Goal: Find specific page/section: Find specific page/section

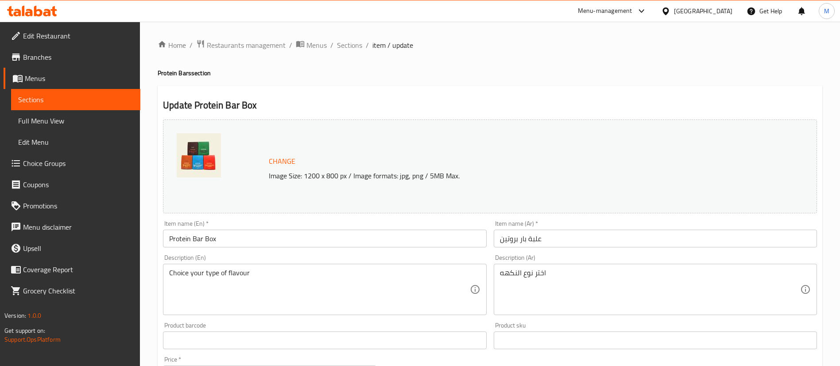
click at [259, 47] on span "Restaurants management" at bounding box center [246, 45] width 79 height 11
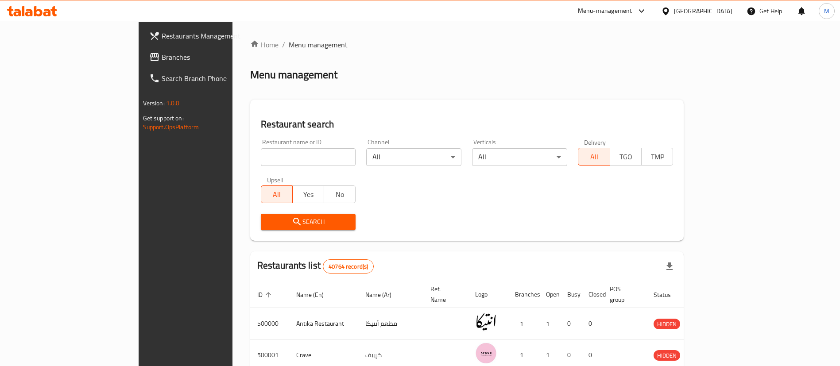
click at [264, 168] on div "Restaurant name or ID Restaurant name or ID" at bounding box center [309, 153] width 106 height 38
click at [269, 159] on input "t" at bounding box center [308, 157] width 95 height 18
type input "tabali"
click button "Search" at bounding box center [308, 222] width 95 height 16
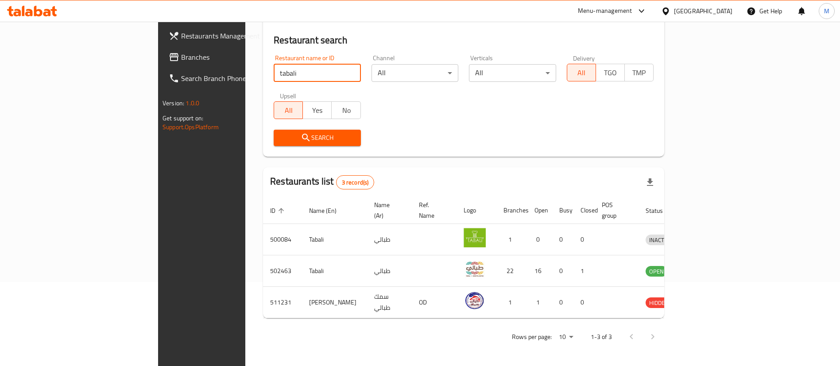
scroll to position [74, 0]
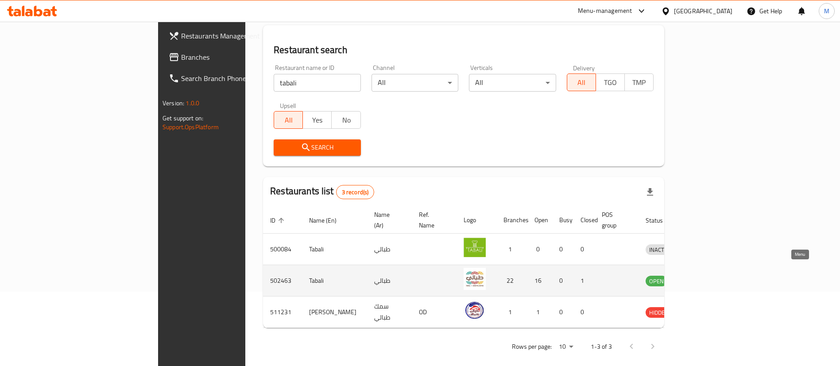
click at [704, 278] on icon "enhanced table" at bounding box center [699, 282] width 10 height 8
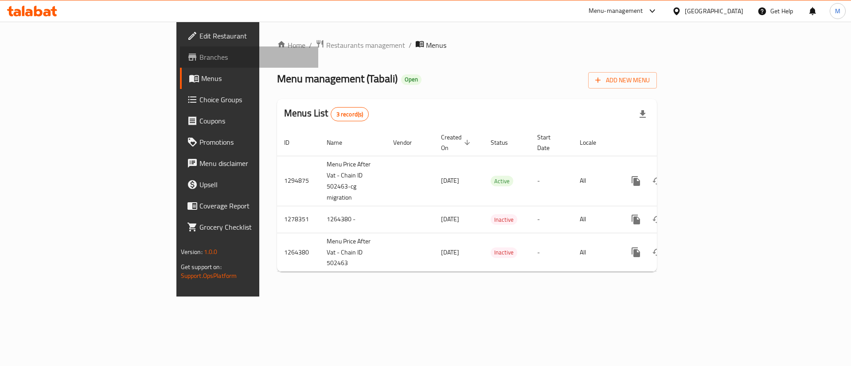
click at [199, 53] on span "Branches" at bounding box center [255, 57] width 112 height 11
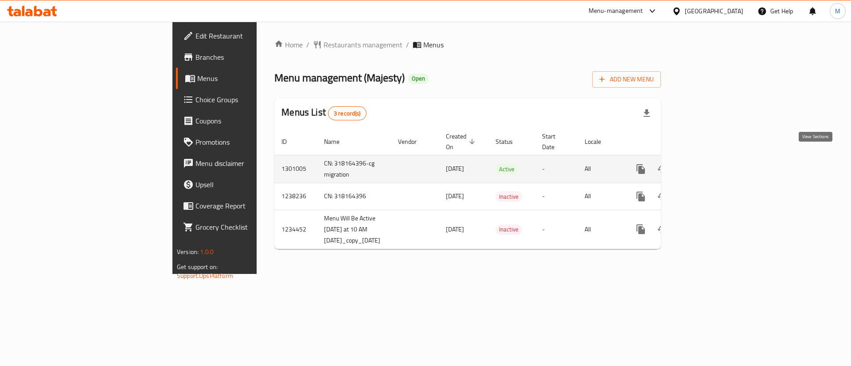
click at [710, 164] on icon "enhanced table" at bounding box center [704, 169] width 11 height 11
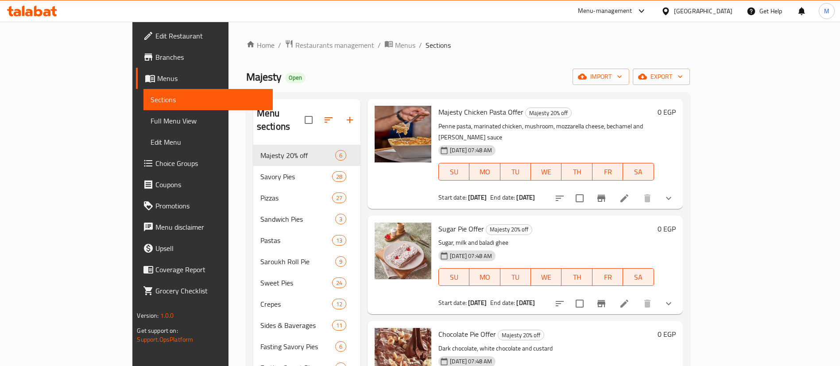
scroll to position [162, 0]
